Goal: Find specific page/section: Find specific page/section

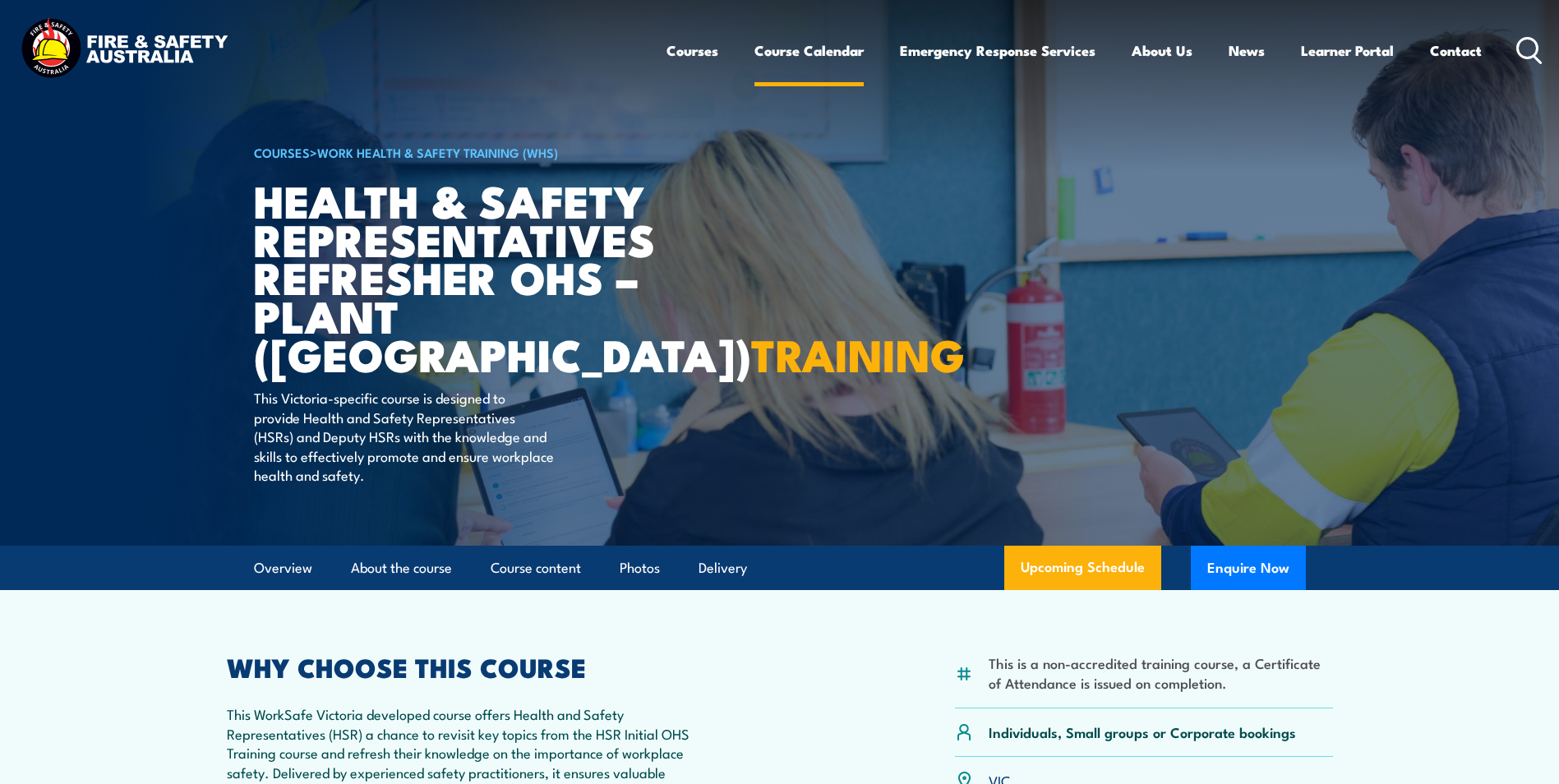
click at [784, 53] on link "Course Calendar" at bounding box center [809, 50] width 110 height 43
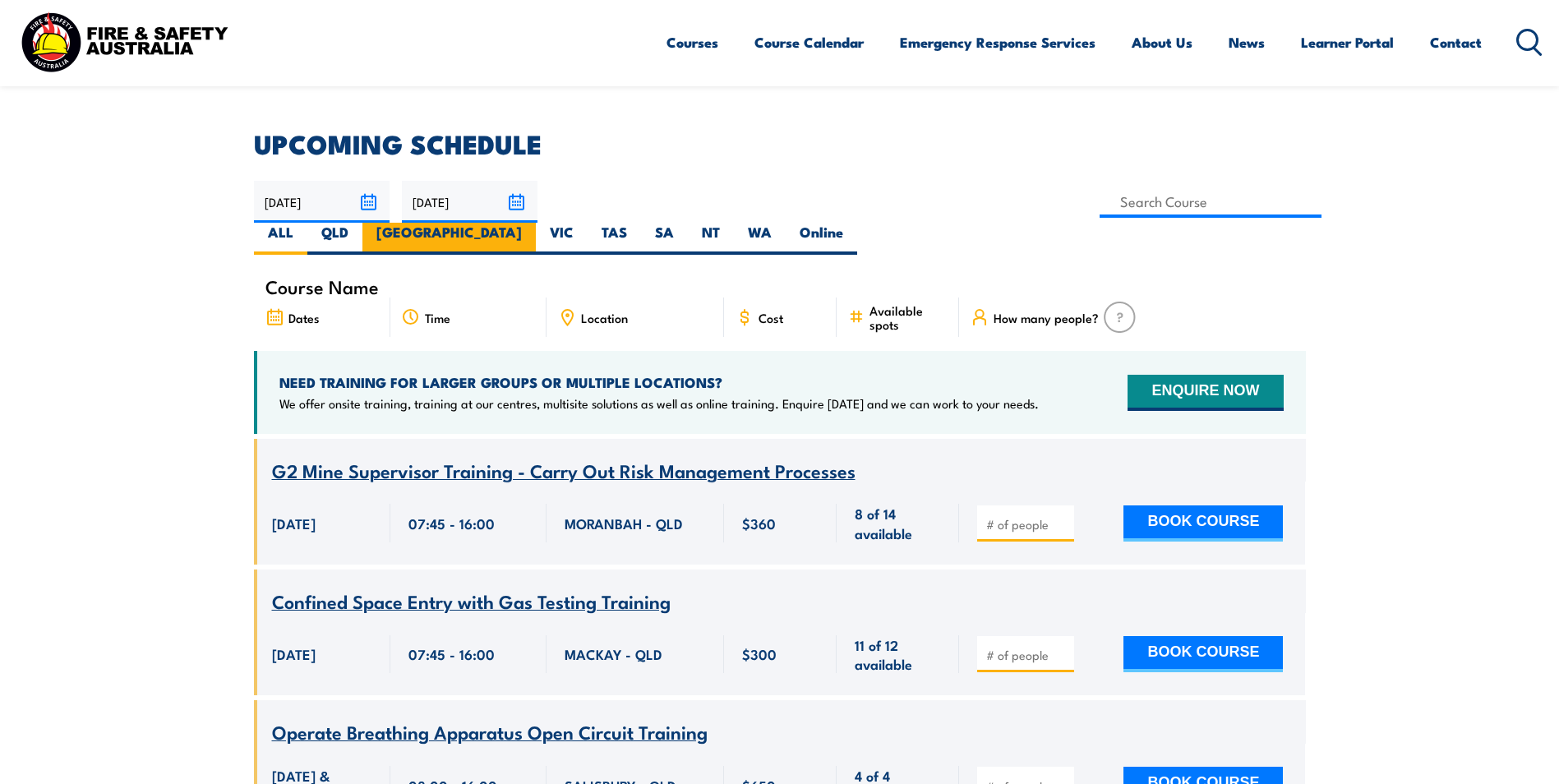
click at [536, 223] on label "[GEOGRAPHIC_DATA]" at bounding box center [449, 239] width 174 height 32
click at [533, 223] on input "[GEOGRAPHIC_DATA]" at bounding box center [527, 228] width 11 height 11
radio input "true"
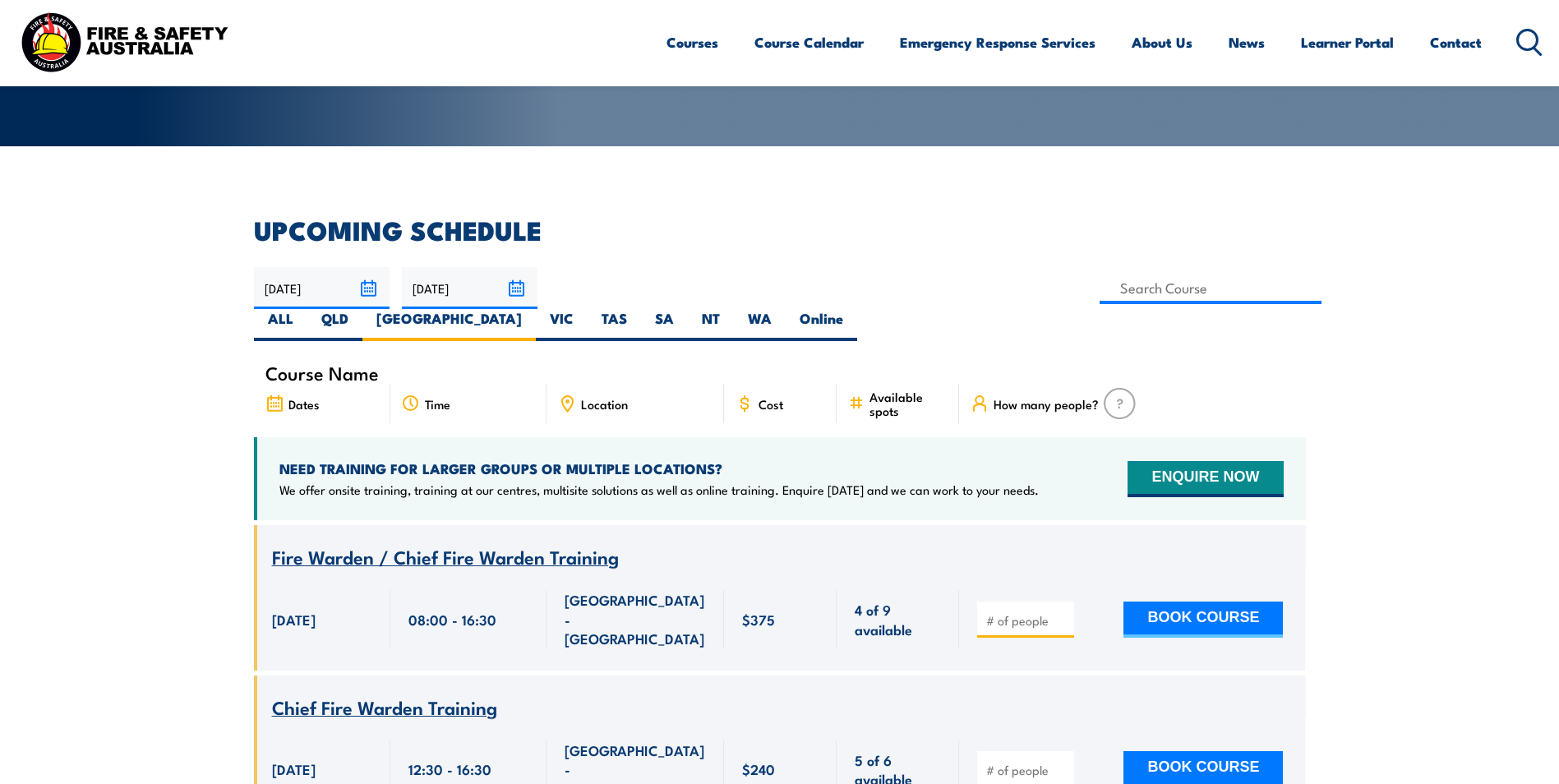
scroll to position [296, 0]
